Goal: Find contact information: Find contact information

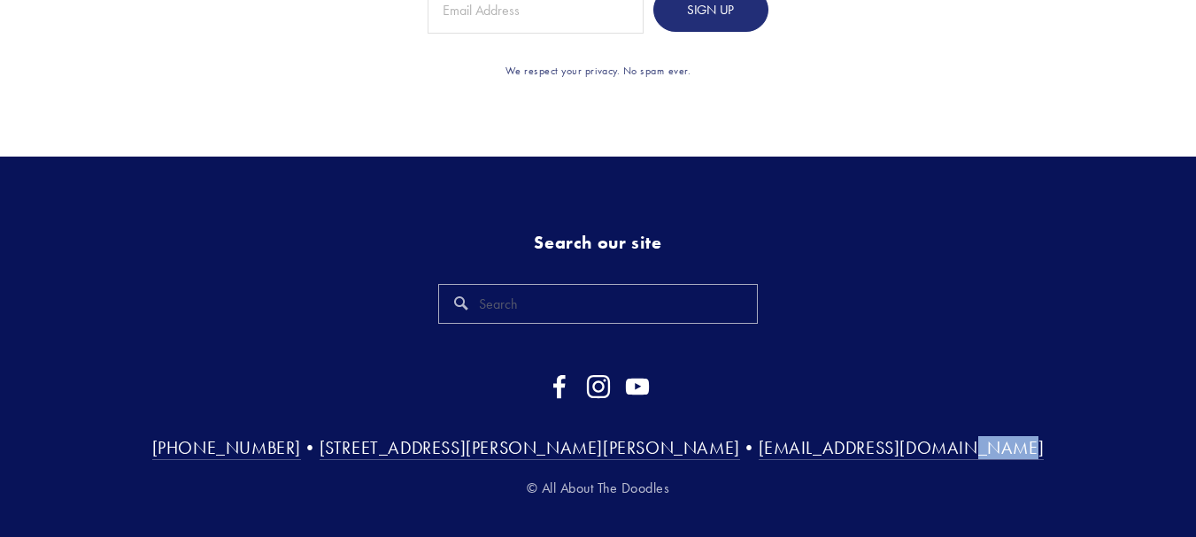
scroll to position [5387, 0]
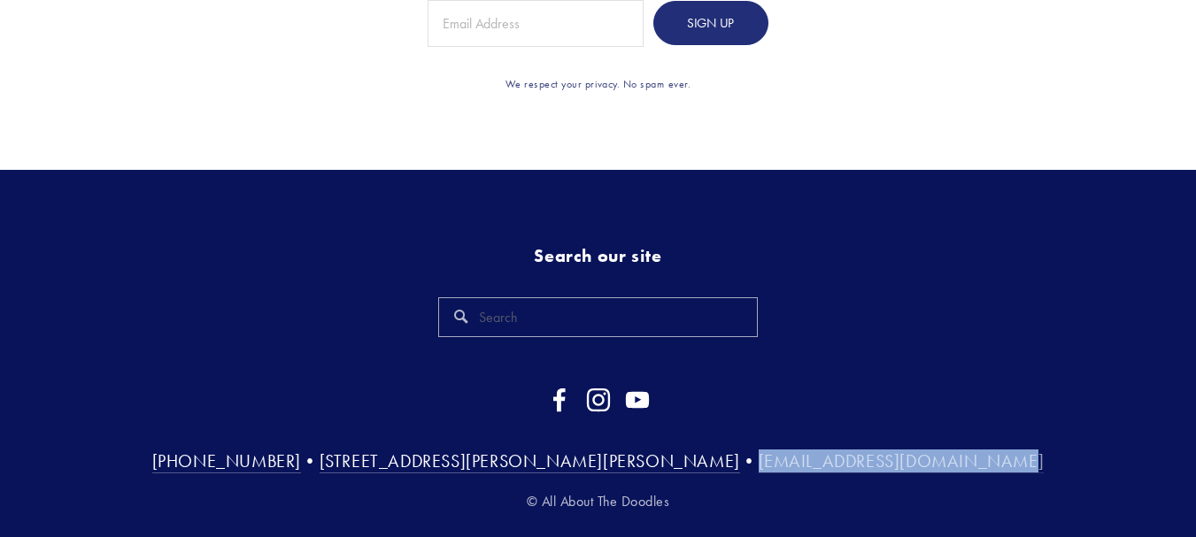
drag, startPoint x: 963, startPoint y: 405, endPoint x: 716, endPoint y: 426, distance: 247.9
click at [716, 450] on h3 "[PHONE_NUMBER] • [STREET_ADDRESS][PERSON_NAME][PERSON_NAME] • [EMAIL_ADDRESS][D…" at bounding box center [598, 461] width 1019 height 23
copy link "[EMAIL_ADDRESS][DOMAIN_NAME]"
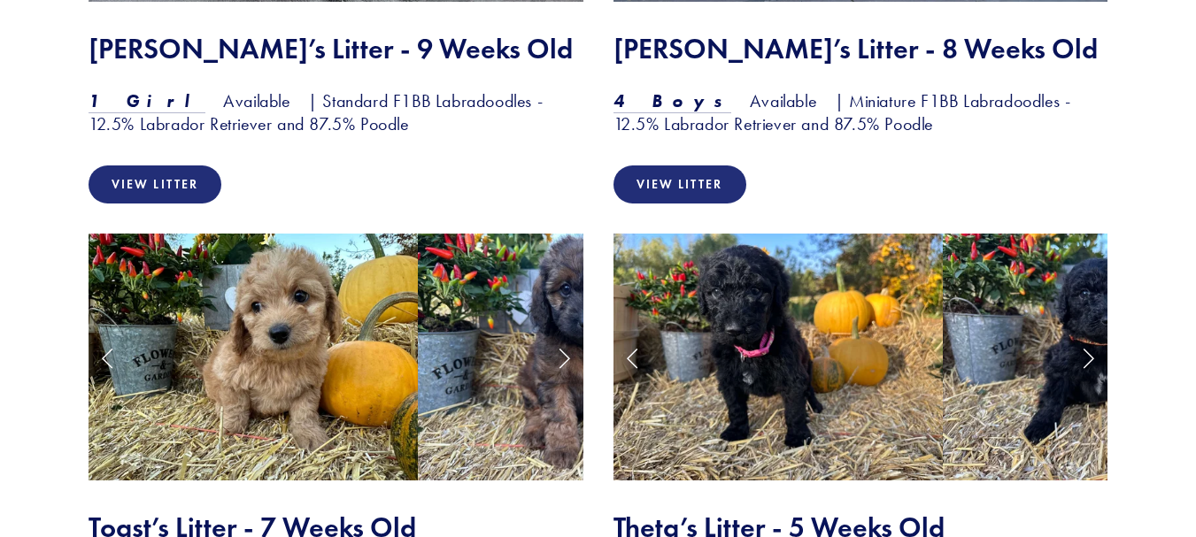
scroll to position [0, 0]
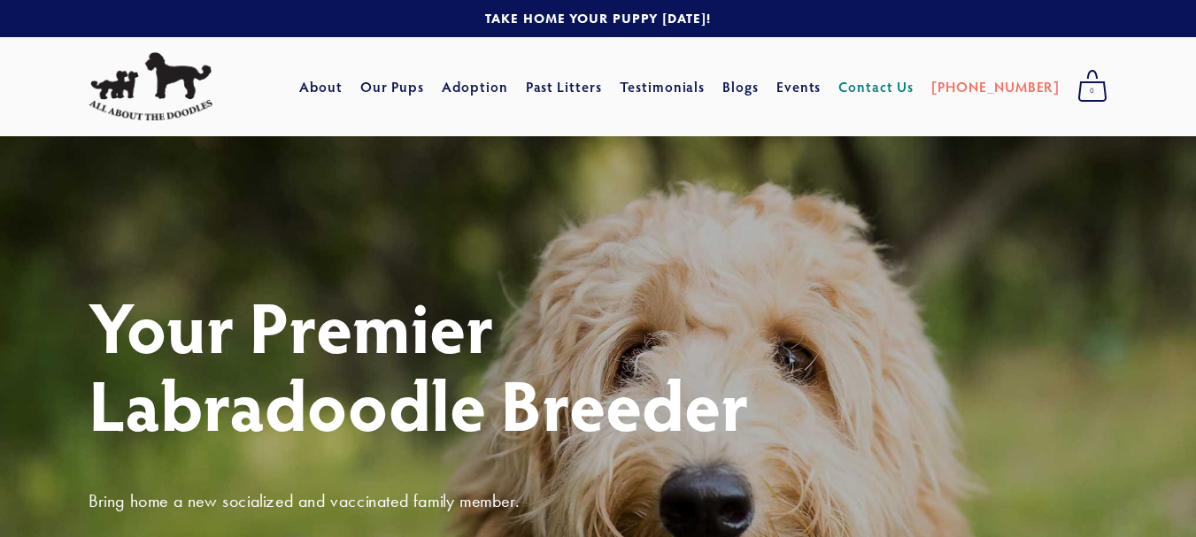
click at [892, 90] on link "Contact Us" at bounding box center [876, 87] width 75 height 32
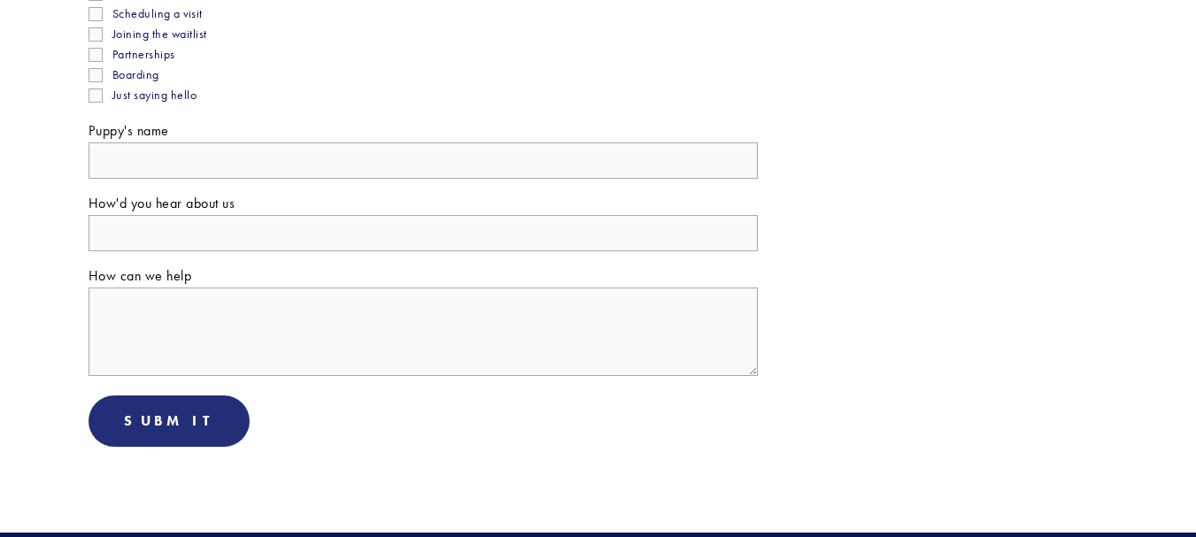
scroll to position [959, 0]
